Goal: Task Accomplishment & Management: Use online tool/utility

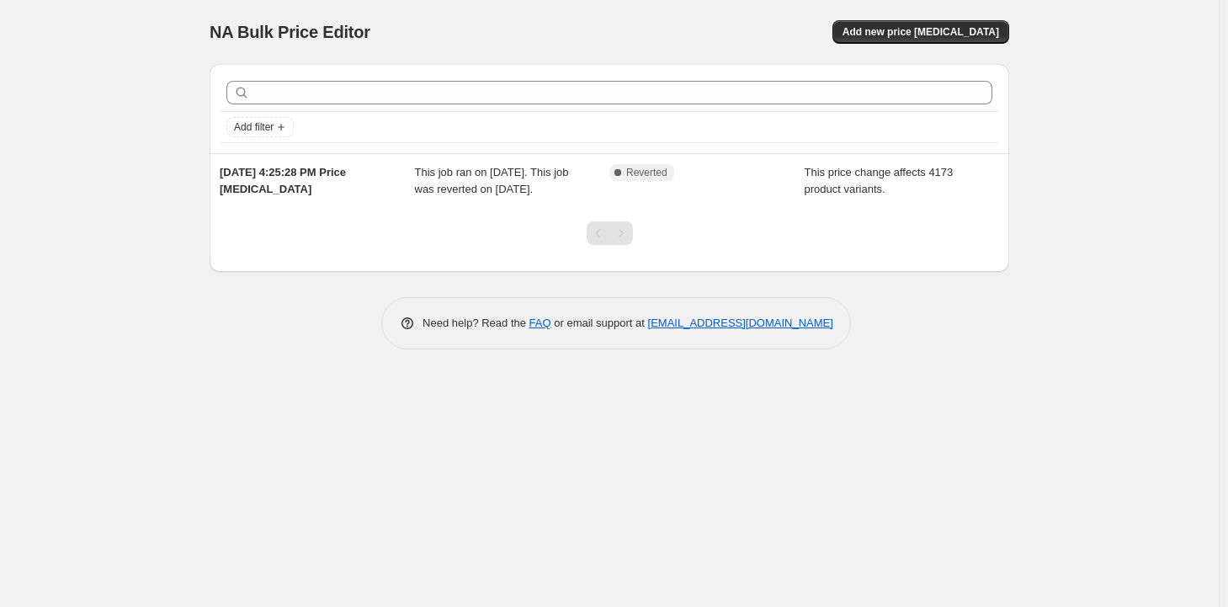
click at [122, 175] on div "NA Bulk Price Editor. This page is ready NA Bulk Price Editor Add new price cha…" at bounding box center [609, 303] width 1219 height 607
click at [934, 22] on button "Add new price [MEDICAL_DATA]" at bounding box center [921, 32] width 177 height 24
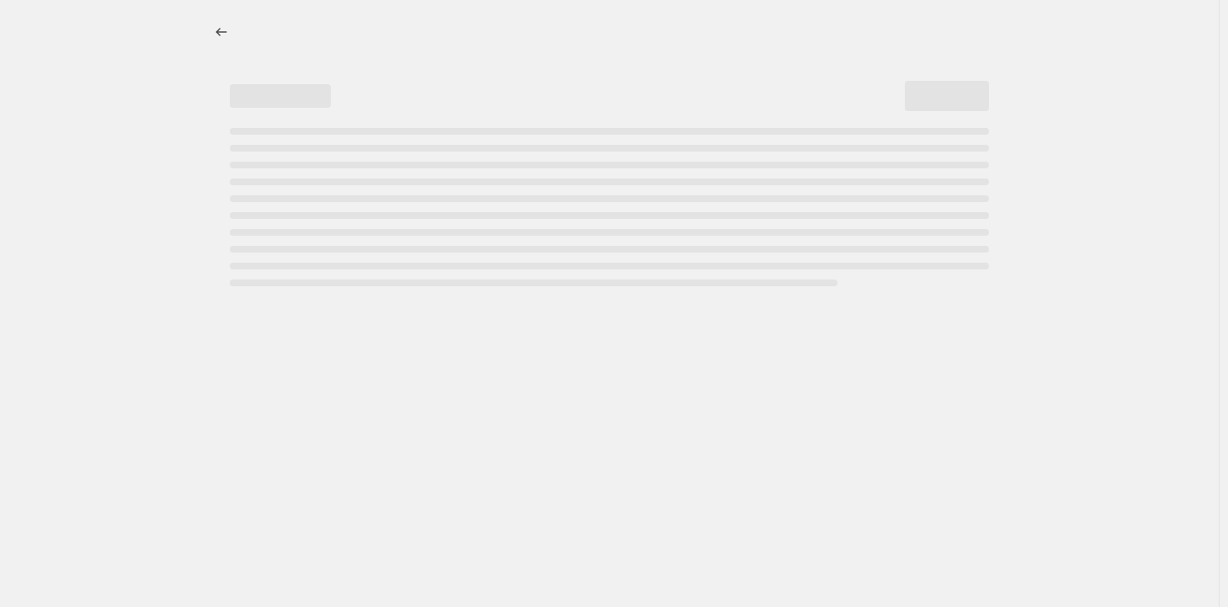
select select "percentage"
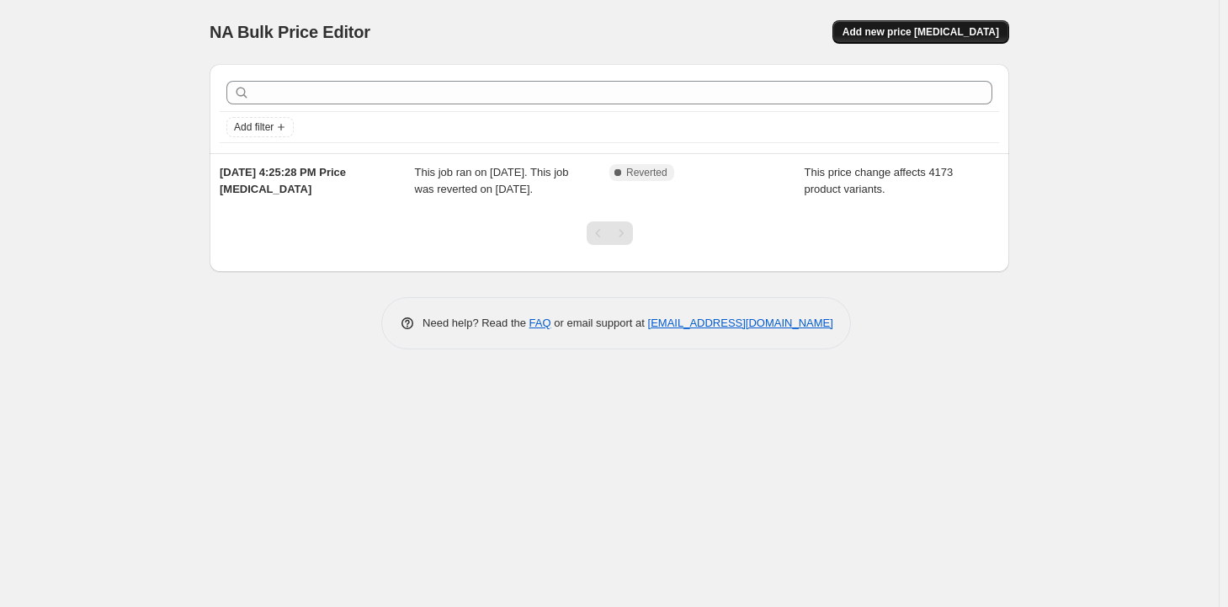
click at [922, 24] on button "Add new price [MEDICAL_DATA]" at bounding box center [921, 32] width 177 height 24
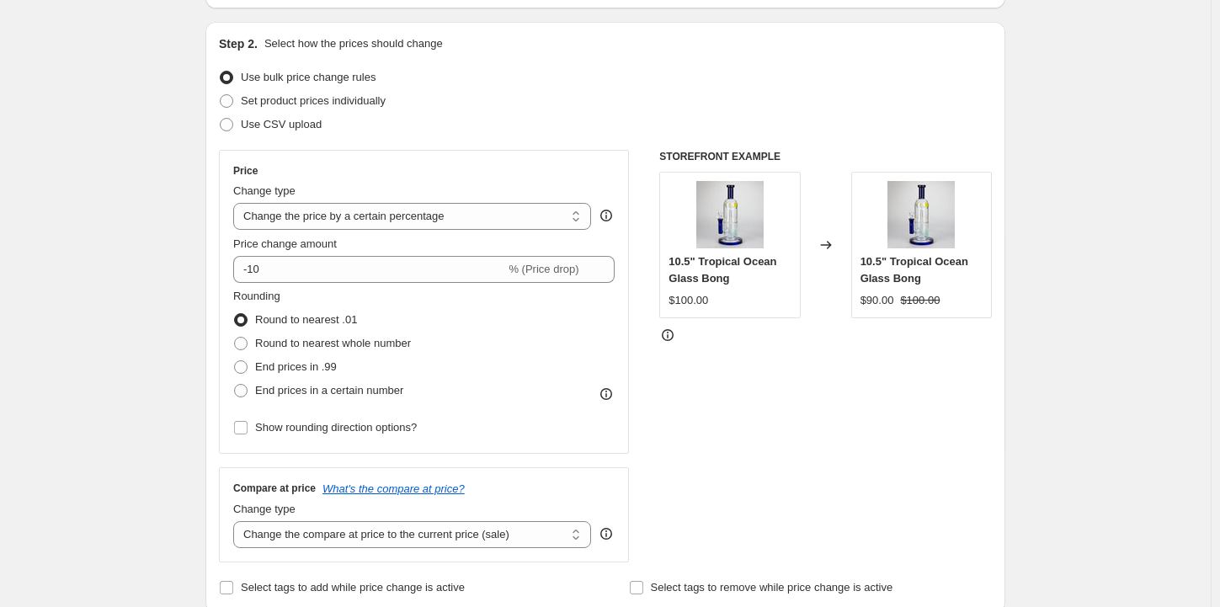
scroll to position [168, 0]
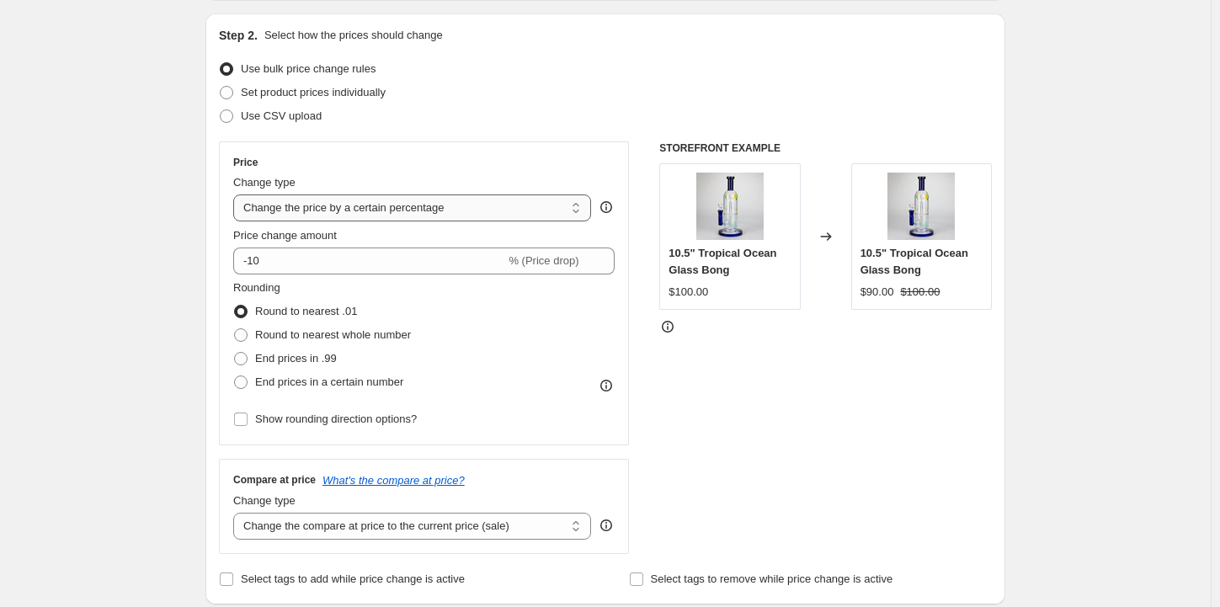
click at [444, 216] on select "Change the price to a certain amount Change the price by a certain amount Chang…" at bounding box center [412, 207] width 358 height 27
select select "margin"
type input "50"
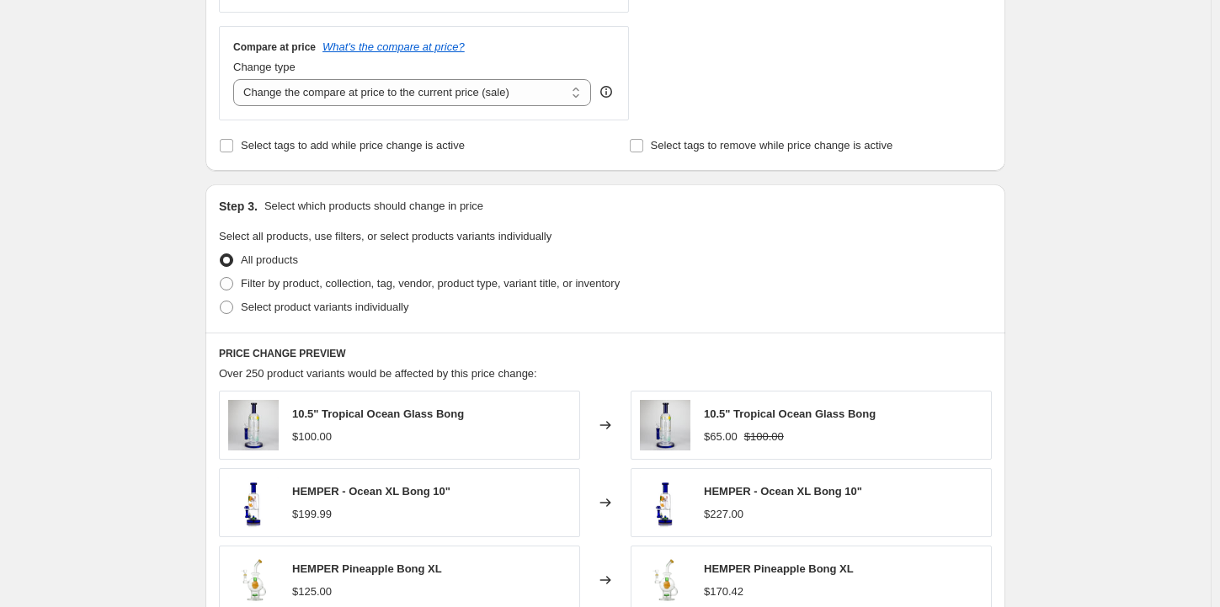
scroll to position [505, 0]
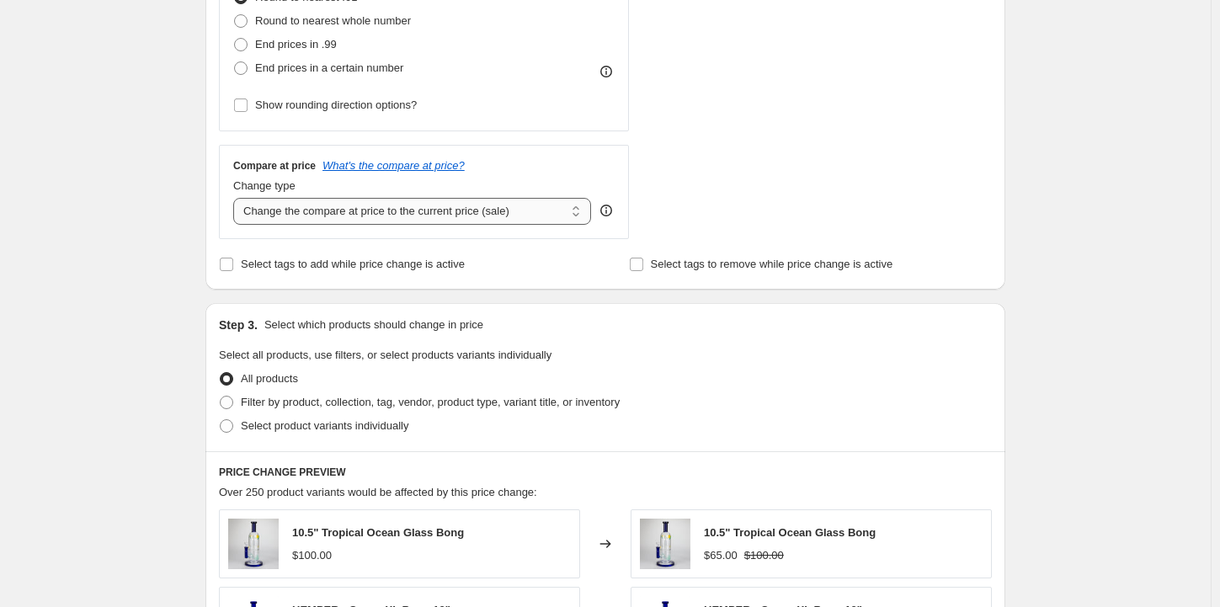
click at [389, 216] on select "Change the compare at price to the current price (sale) Change the compare at p…" at bounding box center [412, 211] width 358 height 27
click at [237, 198] on select "Change the compare at price to the current price (sale) Change the compare at p…" at bounding box center [412, 211] width 358 height 27
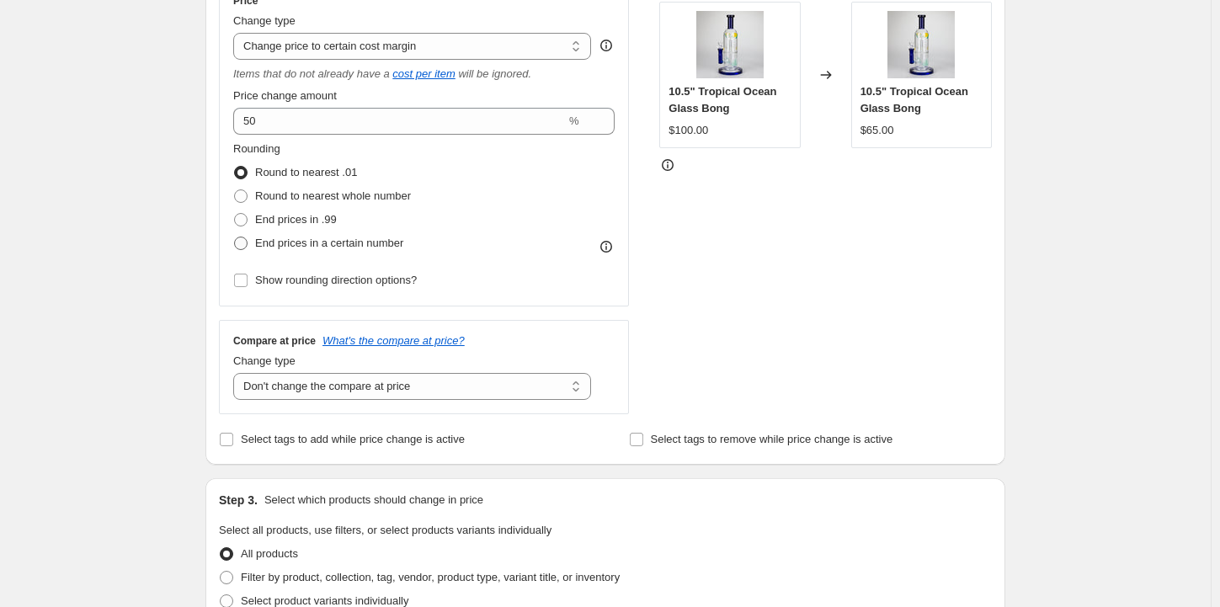
scroll to position [253, 0]
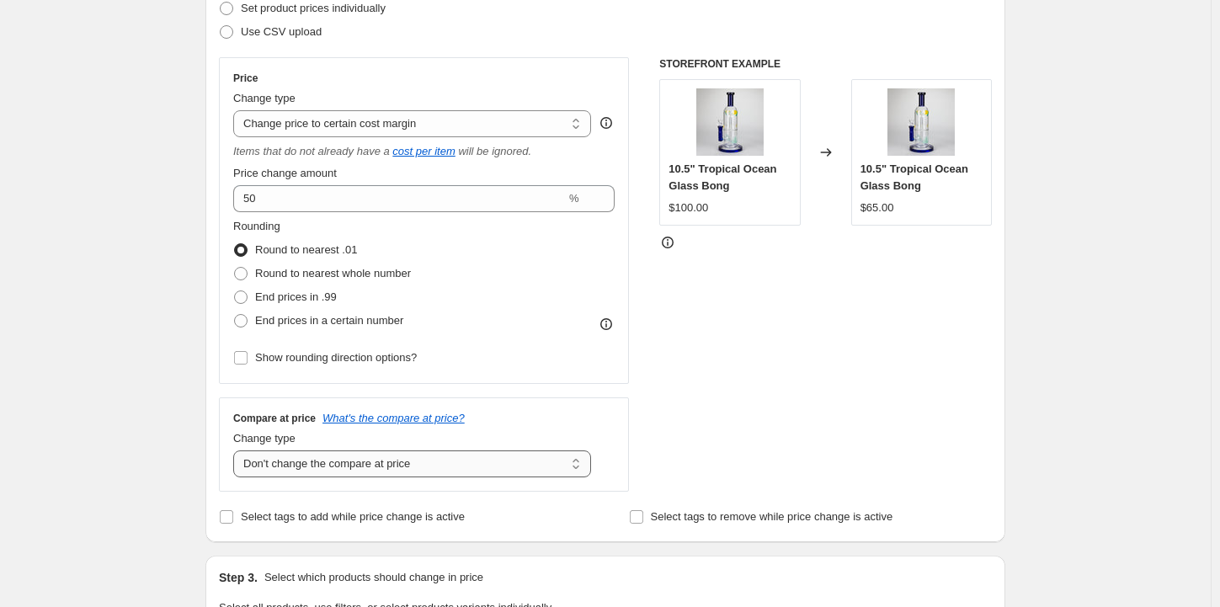
click at [379, 463] on select "Change the compare at price to the current price (sale) Change the compare at p…" at bounding box center [412, 463] width 358 height 27
select select "remove"
click at [237, 450] on select "Change the compare at price to the current price (sale) Change the compare at p…" at bounding box center [412, 463] width 358 height 27
click at [180, 391] on div "Create new price change job. This page is ready Create new price change job Dra…" at bounding box center [605, 599] width 1211 height 1705
click at [295, 276] on span "Round to nearest whole number" at bounding box center [333, 273] width 156 height 13
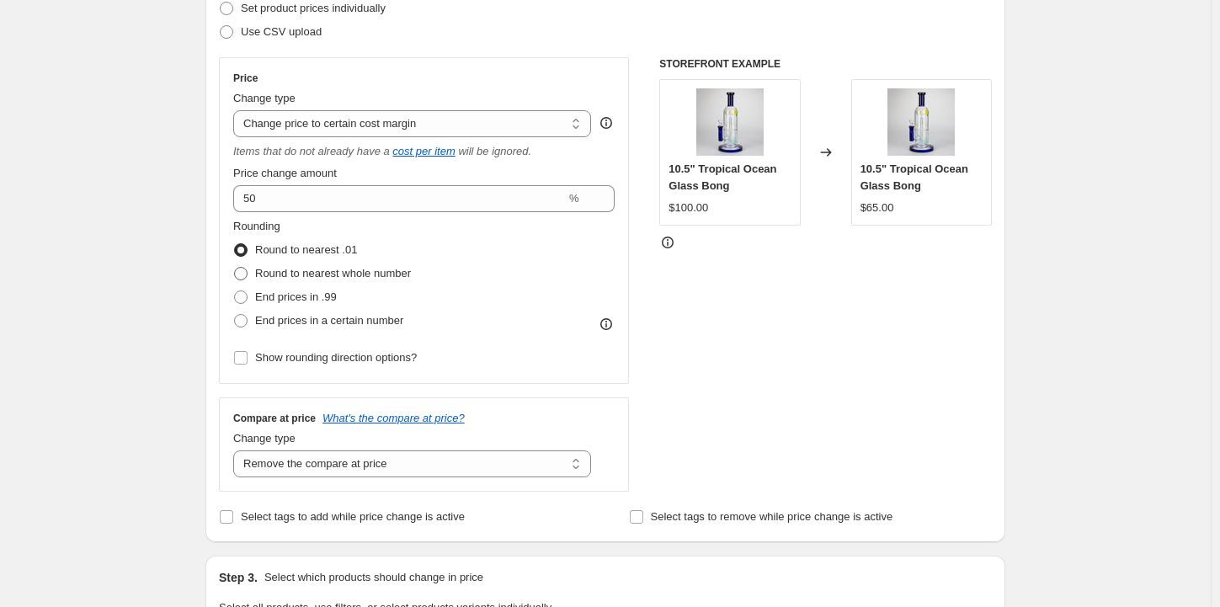
click at [247, 274] on span at bounding box center [240, 273] width 13 height 13
click at [235, 268] on input "Round to nearest whole number" at bounding box center [234, 267] width 1 height 1
radio input "true"
click at [197, 237] on div "Step 1. Optionally give your price change job a title (eg "March 30% off sale o…" at bounding box center [598, 574] width 813 height 1552
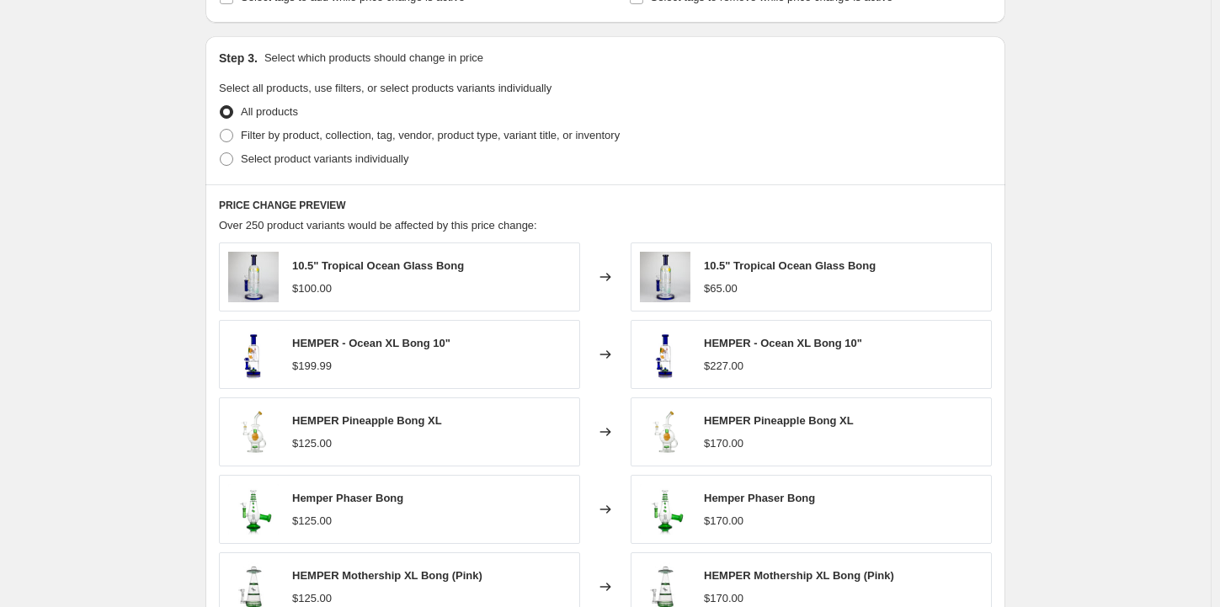
scroll to position [1094, 0]
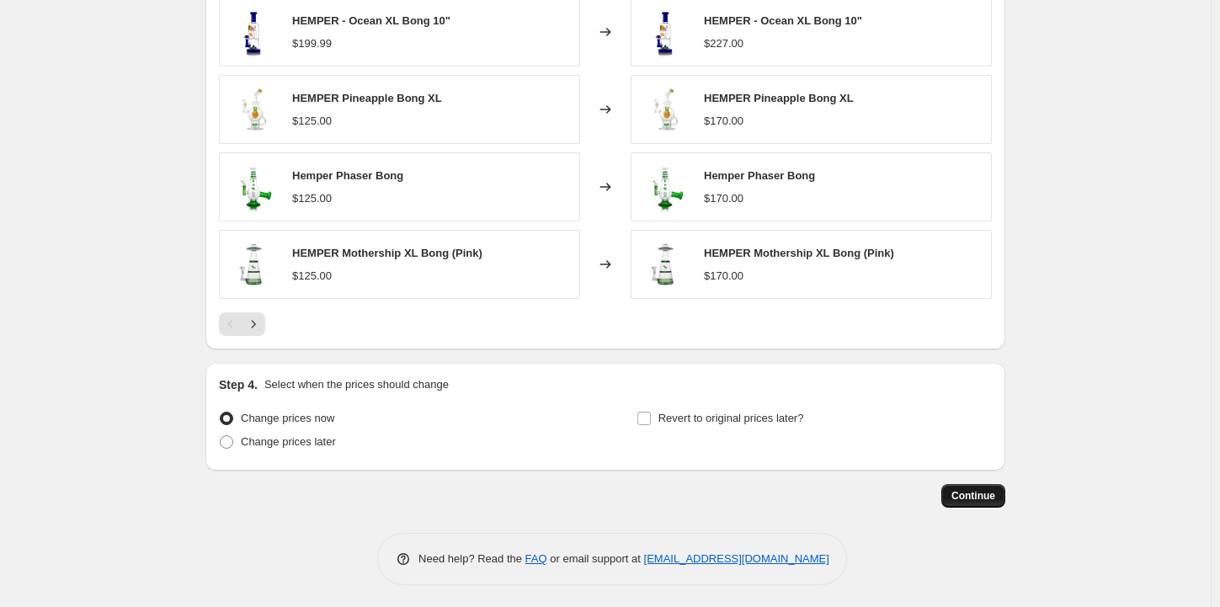
click at [979, 497] on span "Continue" at bounding box center [973, 495] width 44 height 13
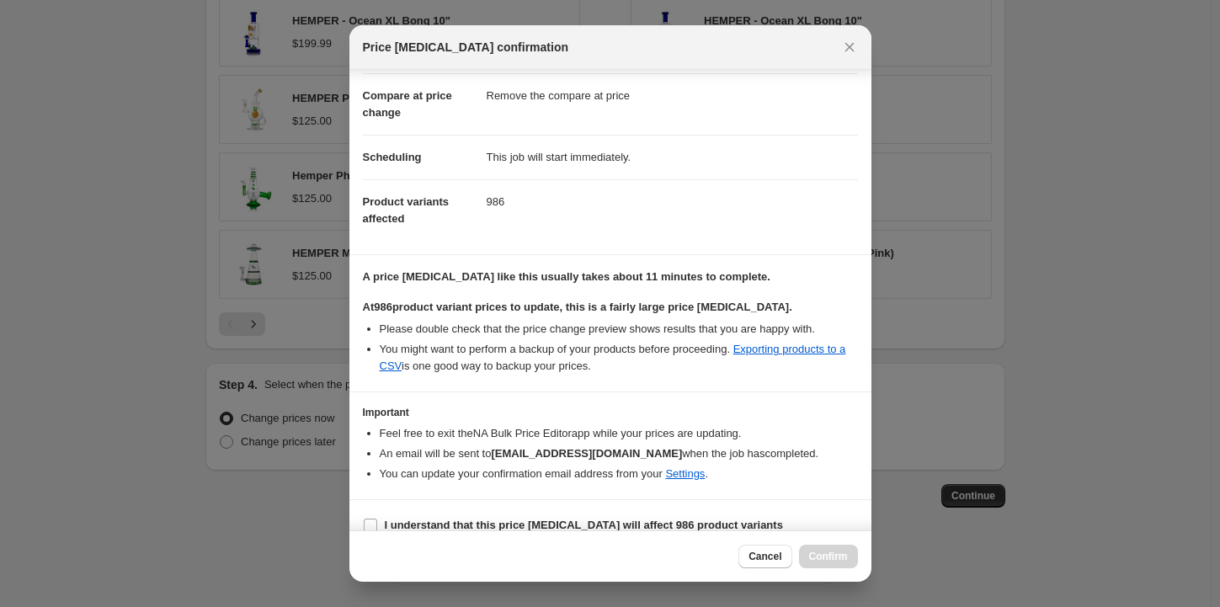
scroll to position [88, 0]
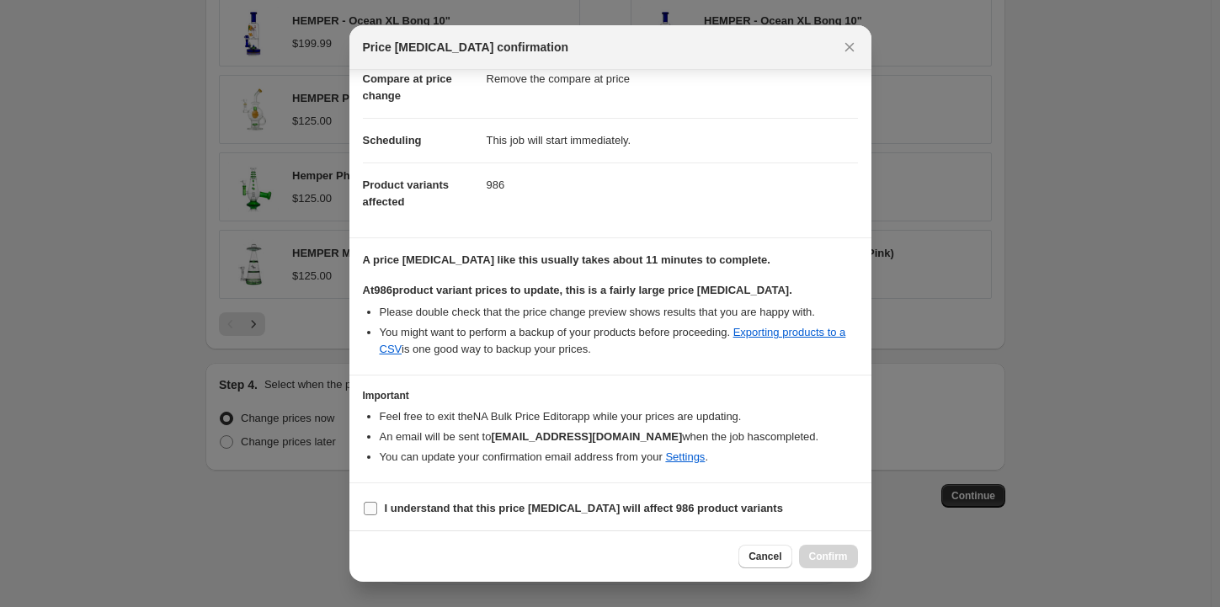
click at [374, 505] on input "I understand that this price change job will affect 986 product variants" at bounding box center [370, 508] width 13 height 13
checkbox input "true"
click at [822, 549] on button "Confirm" at bounding box center [828, 557] width 59 height 24
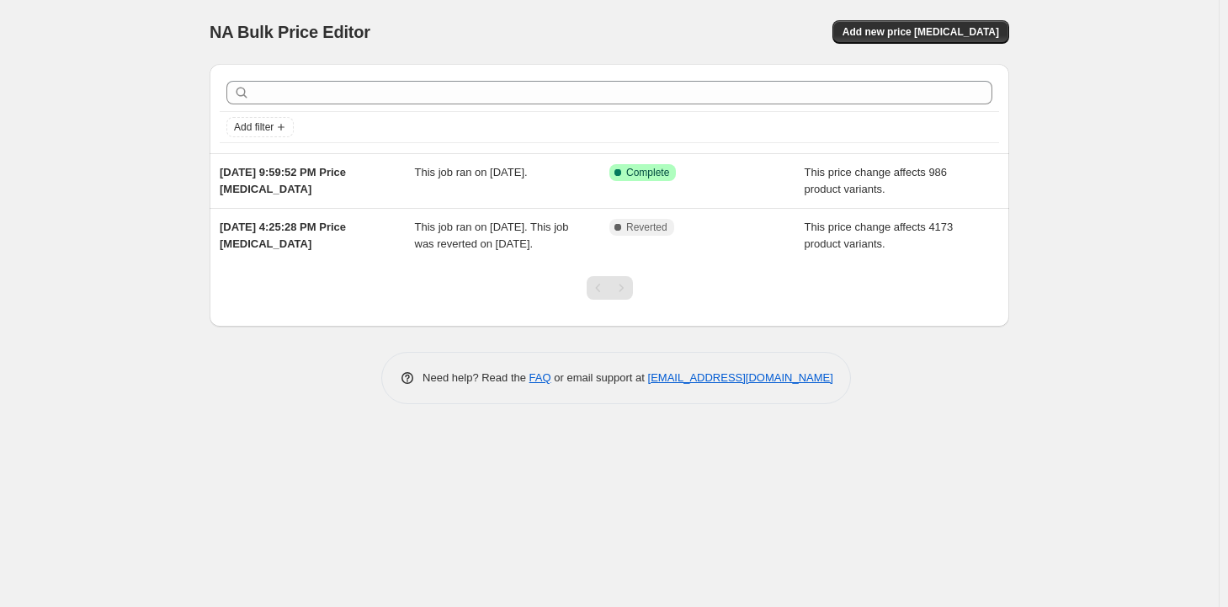
click at [165, 168] on div "NA Bulk Price Editor. This page is ready NA Bulk Price Editor Add new price [ME…" at bounding box center [609, 303] width 1219 height 607
